Goal: Information Seeking & Learning: Check status

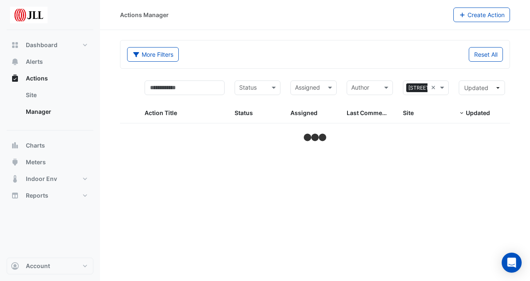
select select "***"
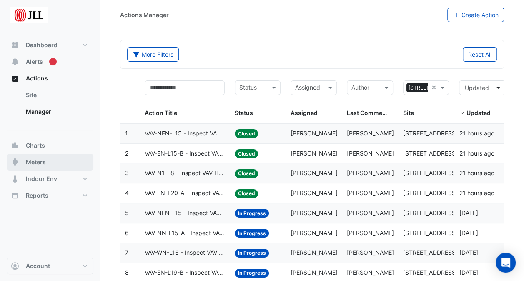
click at [36, 163] on span "Meters" at bounding box center [36, 162] width 20 height 8
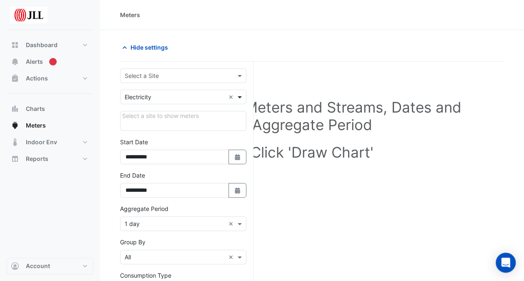
click at [239, 95] on span at bounding box center [240, 96] width 10 height 9
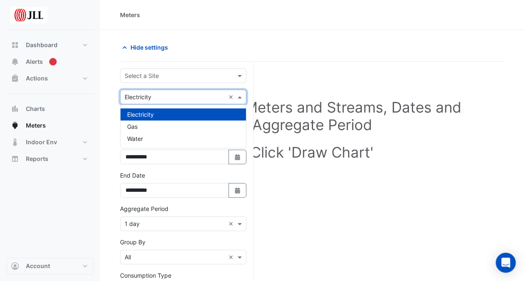
click at [154, 114] on div "Electricity" at bounding box center [182, 114] width 125 height 12
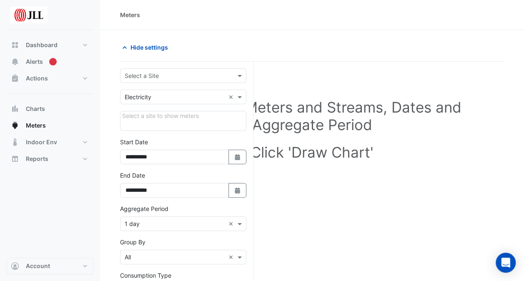
click at [217, 116] on div "Select a site to show meters" at bounding box center [183, 121] width 126 height 20
click at [211, 116] on div "Select a site to show meters" at bounding box center [183, 121] width 126 height 20
click at [242, 76] on span at bounding box center [240, 75] width 10 height 9
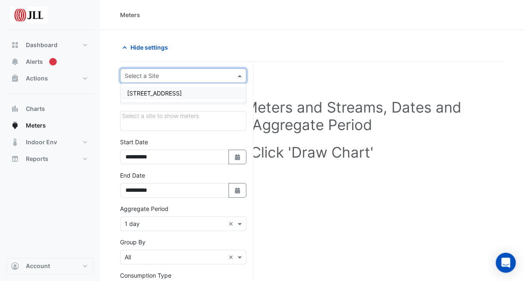
click at [175, 95] on div "[STREET_ADDRESS]" at bounding box center [182, 93] width 125 height 12
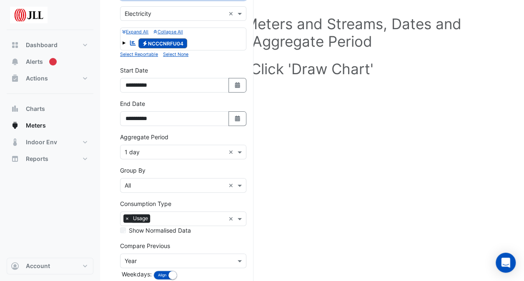
scroll to position [125, 0]
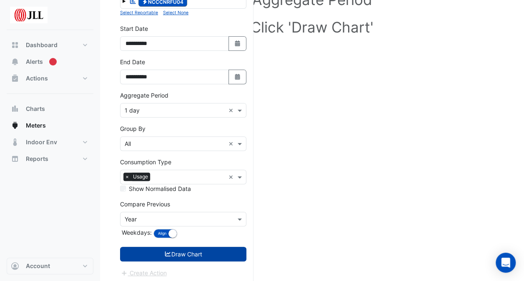
click at [185, 252] on button "Draw Chart" at bounding box center [183, 254] width 126 height 15
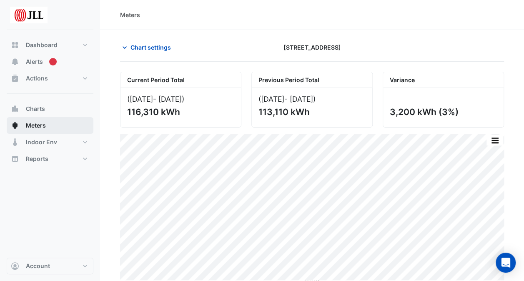
click at [34, 125] on span "Meters" at bounding box center [36, 125] width 20 height 8
click at [35, 124] on span "Meters" at bounding box center [36, 125] width 20 height 8
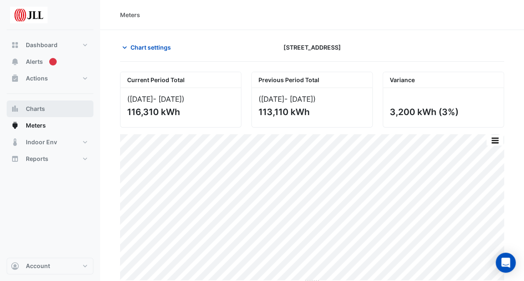
click at [37, 109] on span "Charts" at bounding box center [35, 109] width 19 height 8
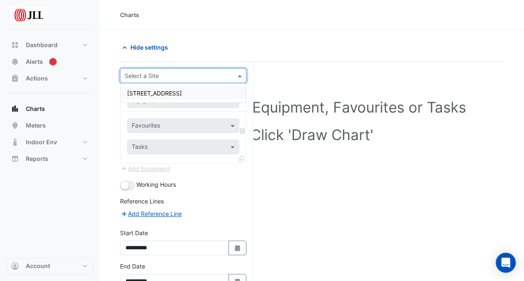
click at [241, 74] on span at bounding box center [240, 75] width 10 height 9
click at [151, 94] on span "[STREET_ADDRESS]" at bounding box center [154, 93] width 55 height 7
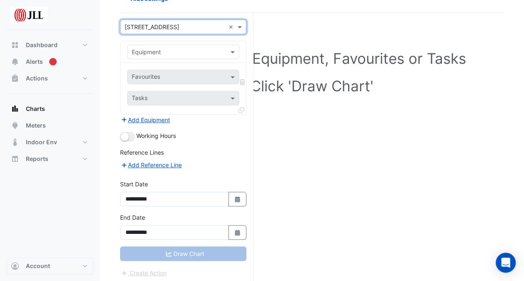
scroll to position [7, 0]
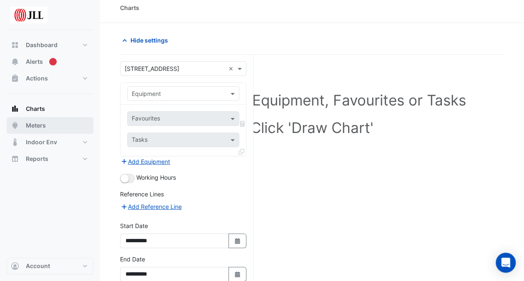
click at [40, 126] on span "Meters" at bounding box center [36, 125] width 20 height 8
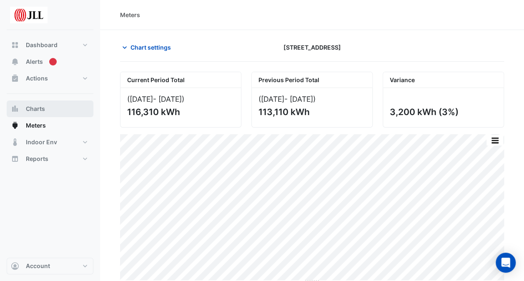
click at [39, 107] on span "Charts" at bounding box center [35, 109] width 19 height 8
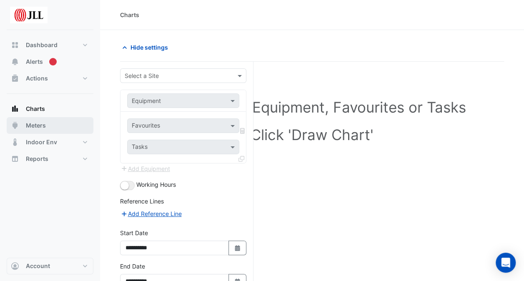
click at [35, 123] on span "Meters" at bounding box center [36, 125] width 20 height 8
click at [241, 75] on span at bounding box center [240, 75] width 10 height 9
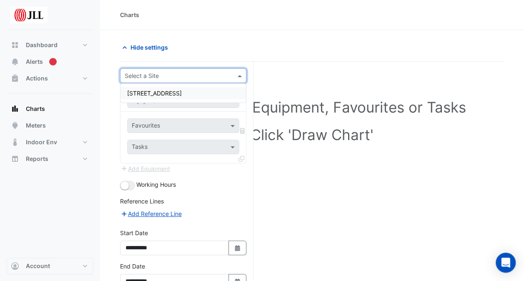
click at [153, 92] on span "[STREET_ADDRESS]" at bounding box center [154, 93] width 55 height 7
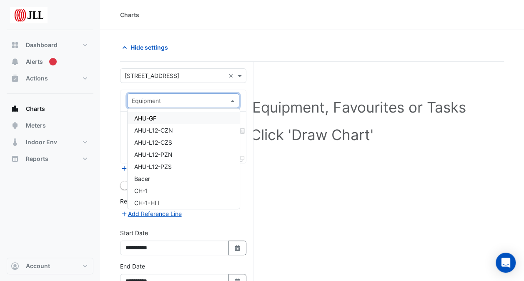
click at [234, 97] on span at bounding box center [233, 100] width 10 height 9
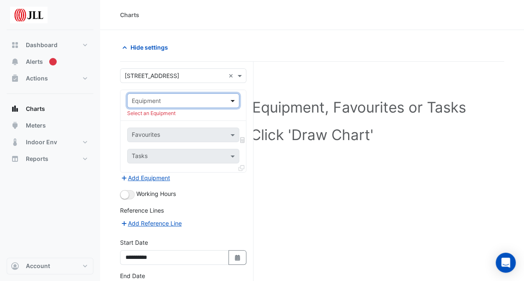
click at [234, 97] on span at bounding box center [233, 100] width 10 height 9
click at [230, 135] on span at bounding box center [233, 134] width 10 height 9
click at [230, 157] on span at bounding box center [233, 156] width 10 height 9
click at [234, 154] on span at bounding box center [233, 156] width 10 height 9
click at [35, 123] on span "Meters" at bounding box center [36, 125] width 20 height 8
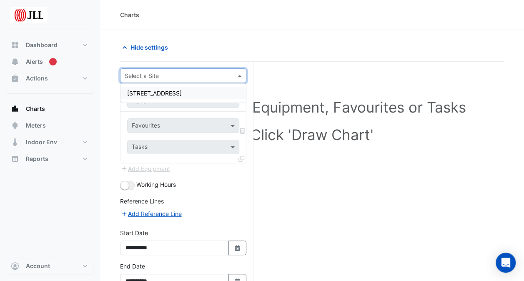
click at [242, 75] on span at bounding box center [240, 75] width 10 height 9
click at [172, 93] on div "[STREET_ADDRESS]" at bounding box center [182, 93] width 125 height 12
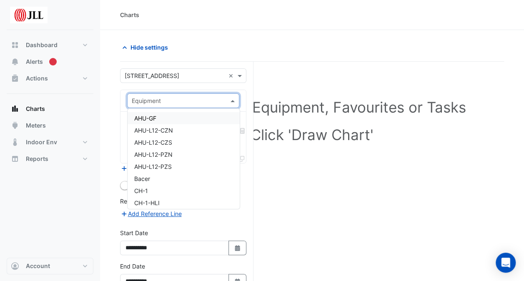
click at [234, 99] on span at bounding box center [233, 100] width 10 height 9
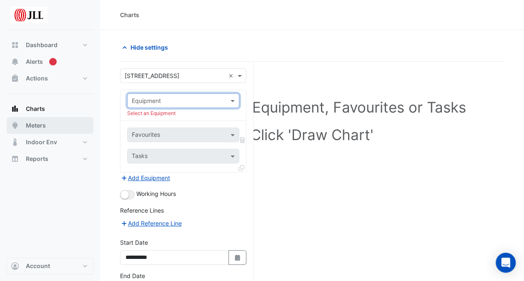
click at [35, 126] on span "Meters" at bounding box center [36, 125] width 20 height 8
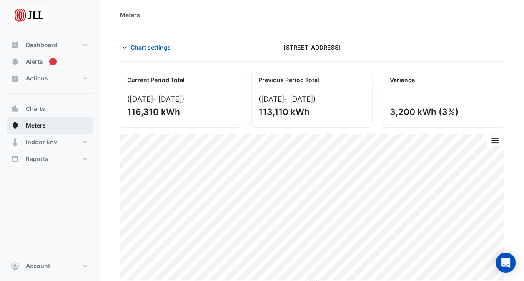
click at [35, 126] on span "Meters" at bounding box center [36, 125] width 20 height 8
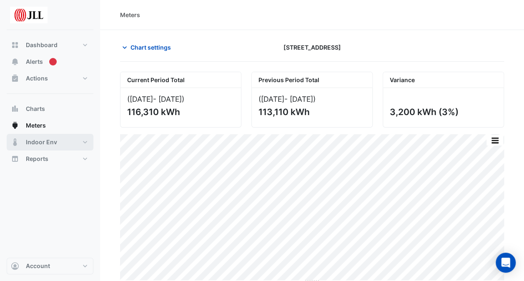
click at [40, 141] on span "Indoor Env" at bounding box center [41, 142] width 31 height 8
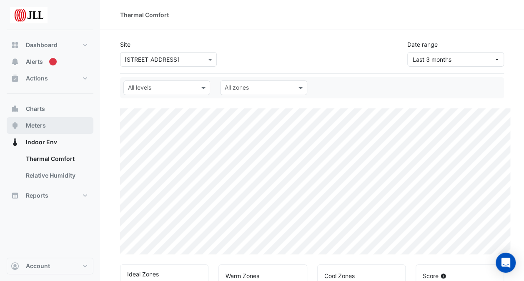
click at [37, 124] on span "Meters" at bounding box center [36, 125] width 20 height 8
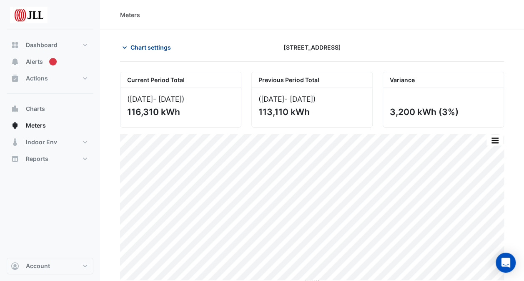
click at [149, 47] on span "Chart settings" at bounding box center [150, 47] width 40 height 9
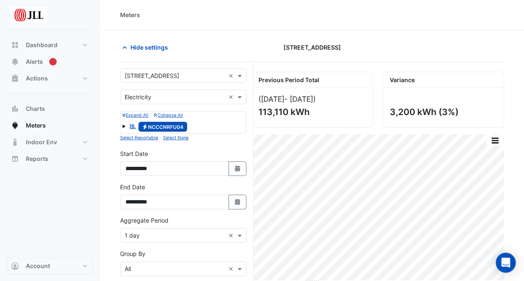
scroll to position [42, 0]
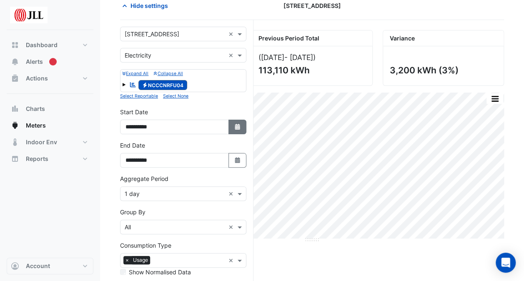
click at [235, 127] on icon "button" at bounding box center [237, 127] width 5 height 6
select select "*"
select select "****"
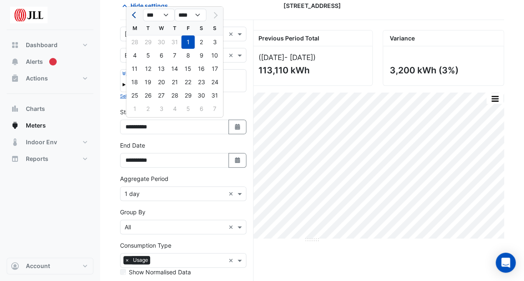
click at [135, 14] on span "Previous month" at bounding box center [135, 15] width 6 height 6
select select "*"
click at [212, 40] on div "1" at bounding box center [214, 41] width 13 height 13
type input "**********"
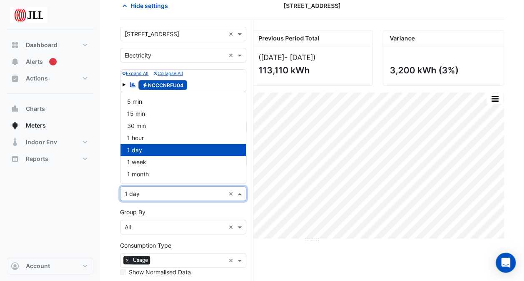
click at [239, 190] on span at bounding box center [240, 193] width 10 height 9
click at [147, 174] on span "1 month" at bounding box center [138, 173] width 22 height 7
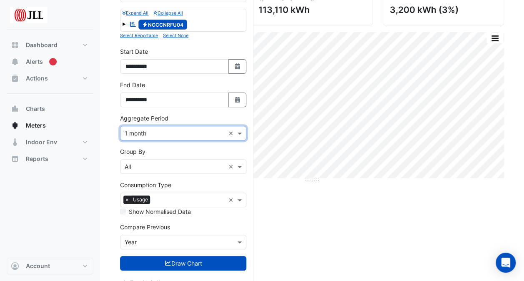
scroll to position [112, 0]
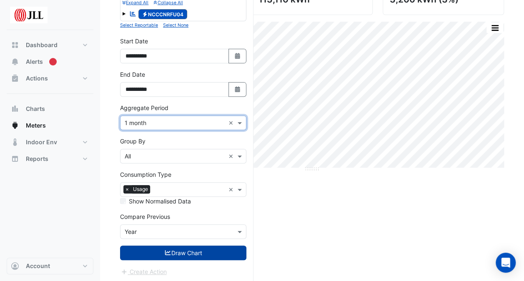
click at [187, 248] on button "Draw Chart" at bounding box center [183, 252] width 126 height 15
